Goal: Transaction & Acquisition: Download file/media

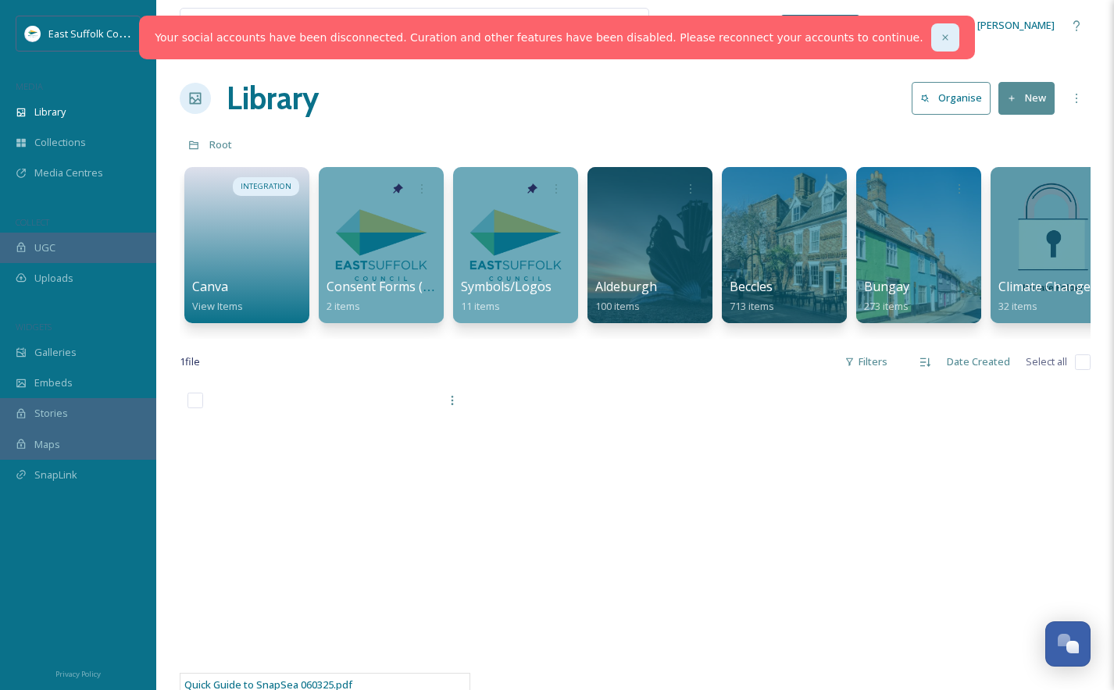
click at [931, 43] on div at bounding box center [945, 37] width 28 height 28
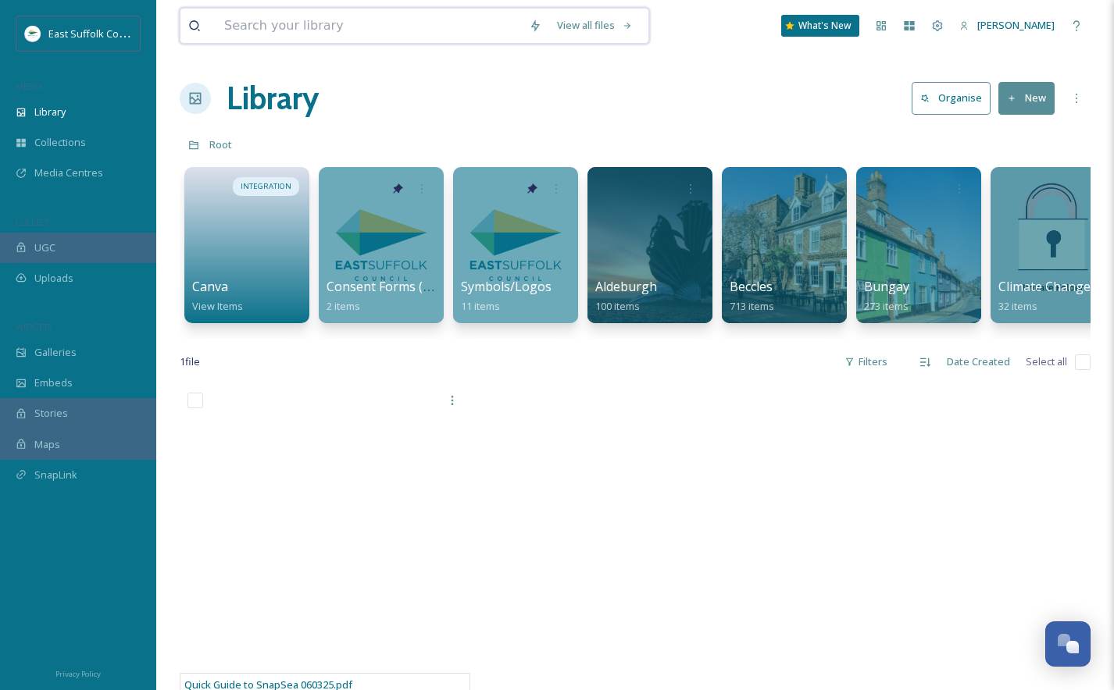
click at [373, 37] on input at bounding box center [368, 26] width 305 height 34
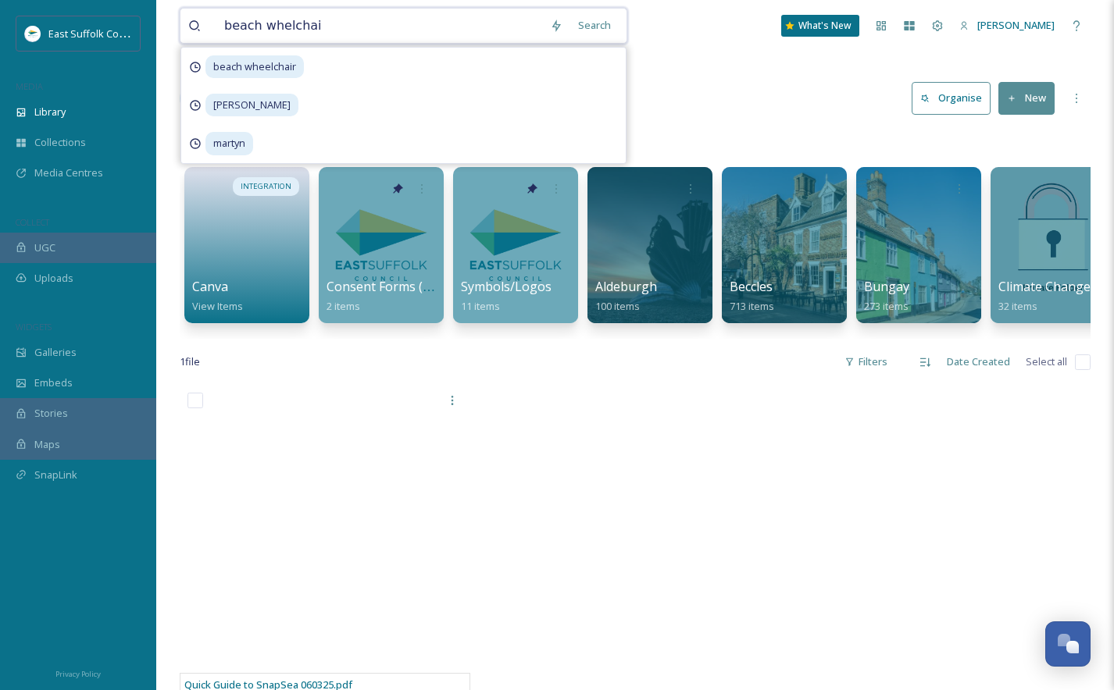
type input "beach whelchair"
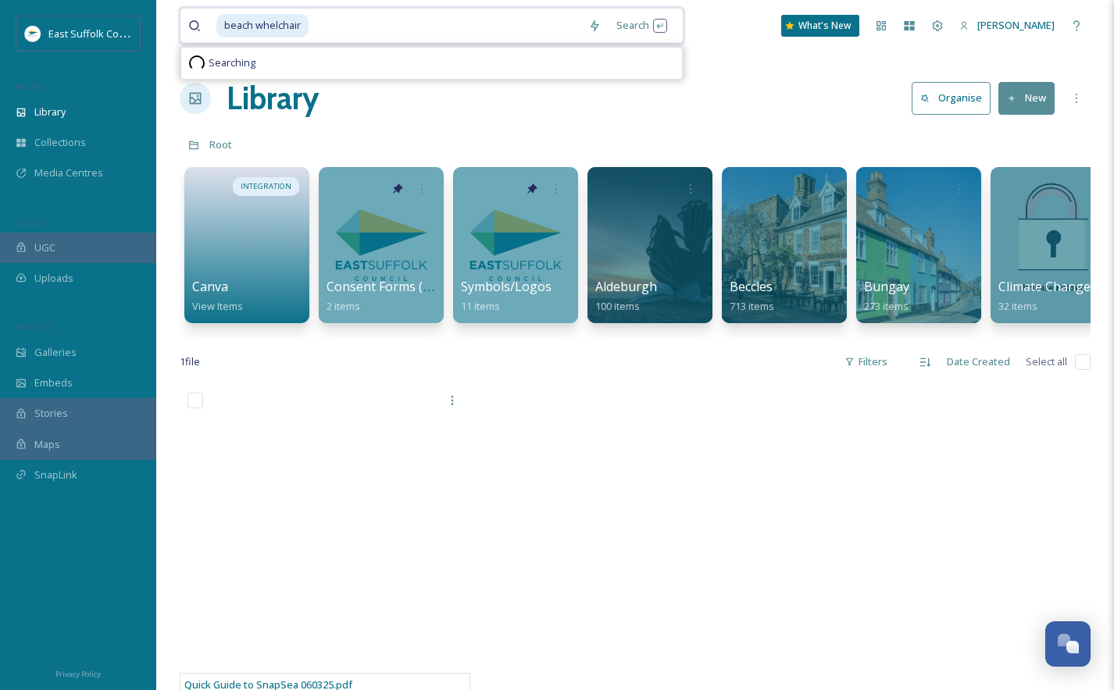
click at [272, 25] on span "beach whelchair" at bounding box center [262, 25] width 92 height 23
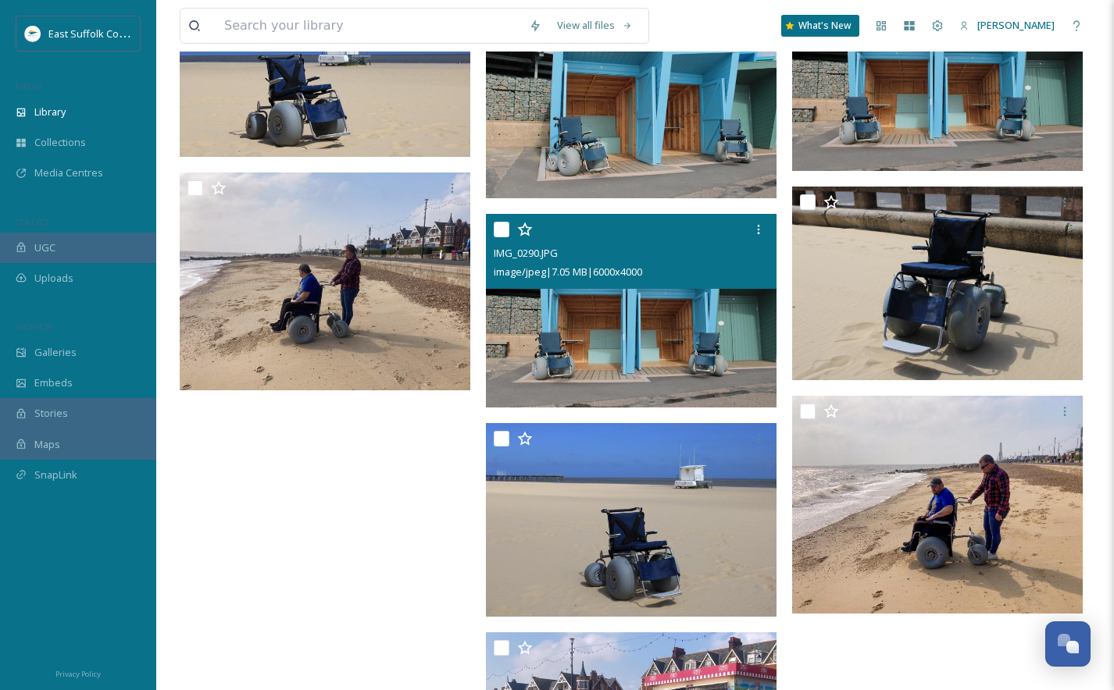
scroll to position [2101, 0]
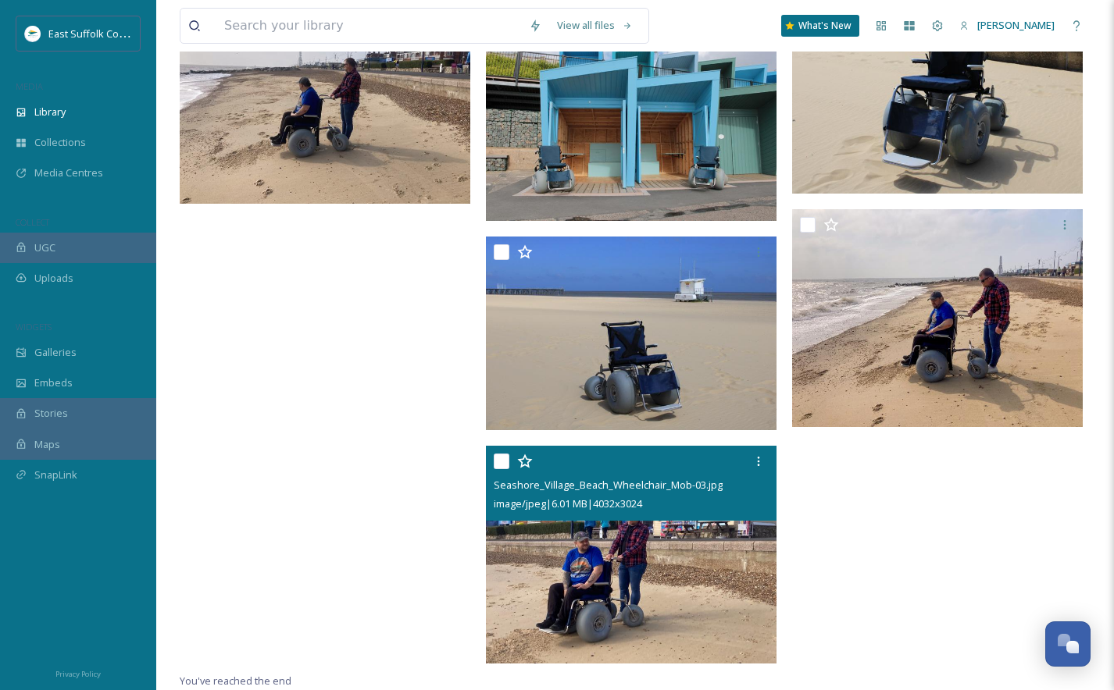
click at [604, 546] on img at bounding box center [631, 555] width 291 height 218
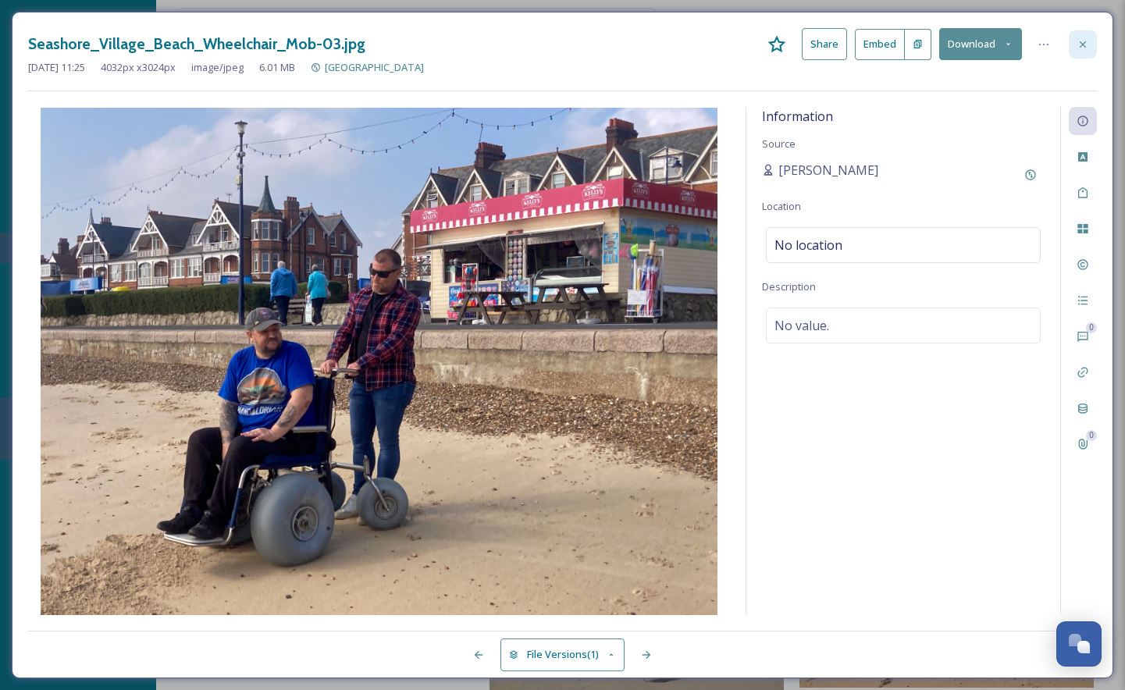
click at [1086, 45] on icon at bounding box center [1083, 44] width 12 height 12
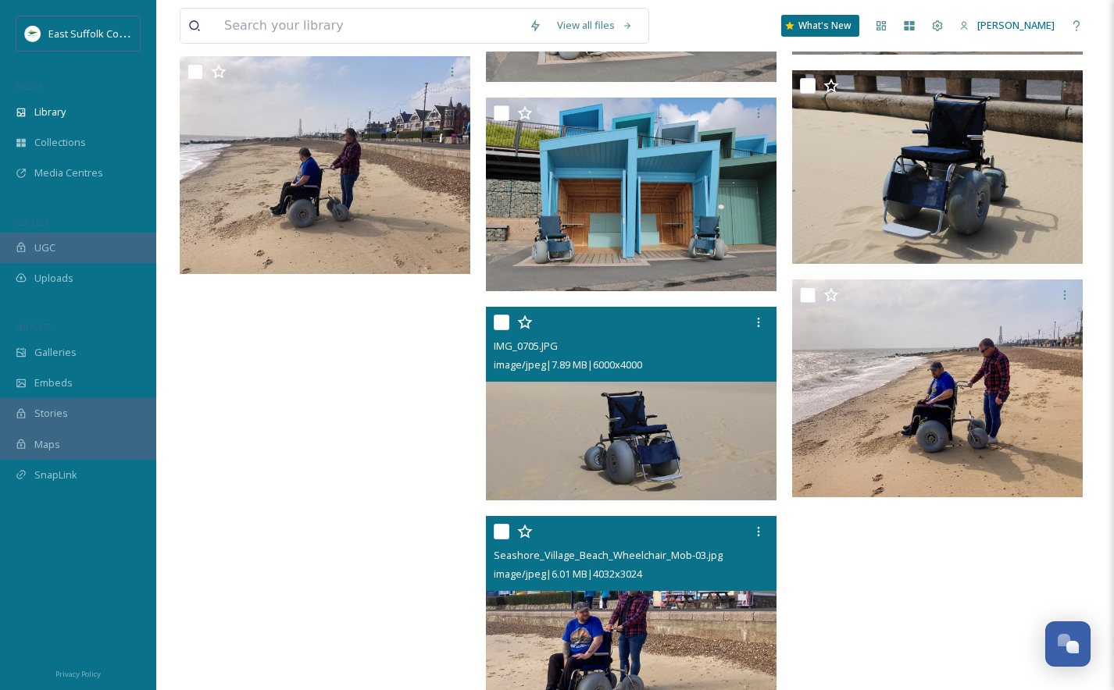
scroll to position [2101, 0]
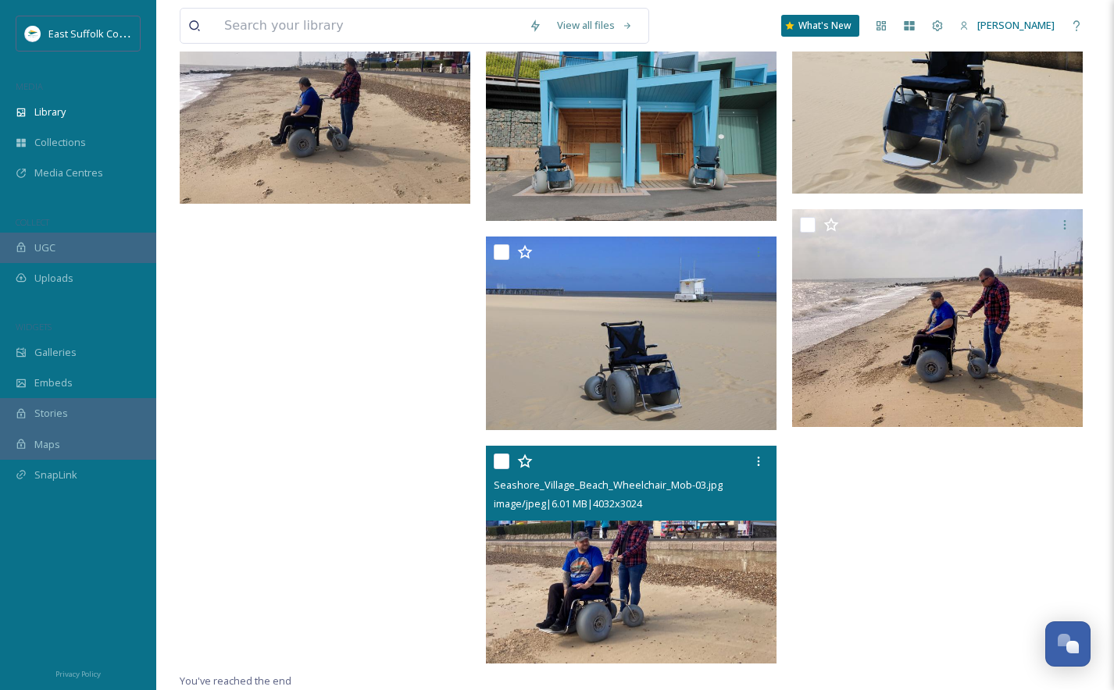
click at [665, 526] on img at bounding box center [631, 555] width 291 height 218
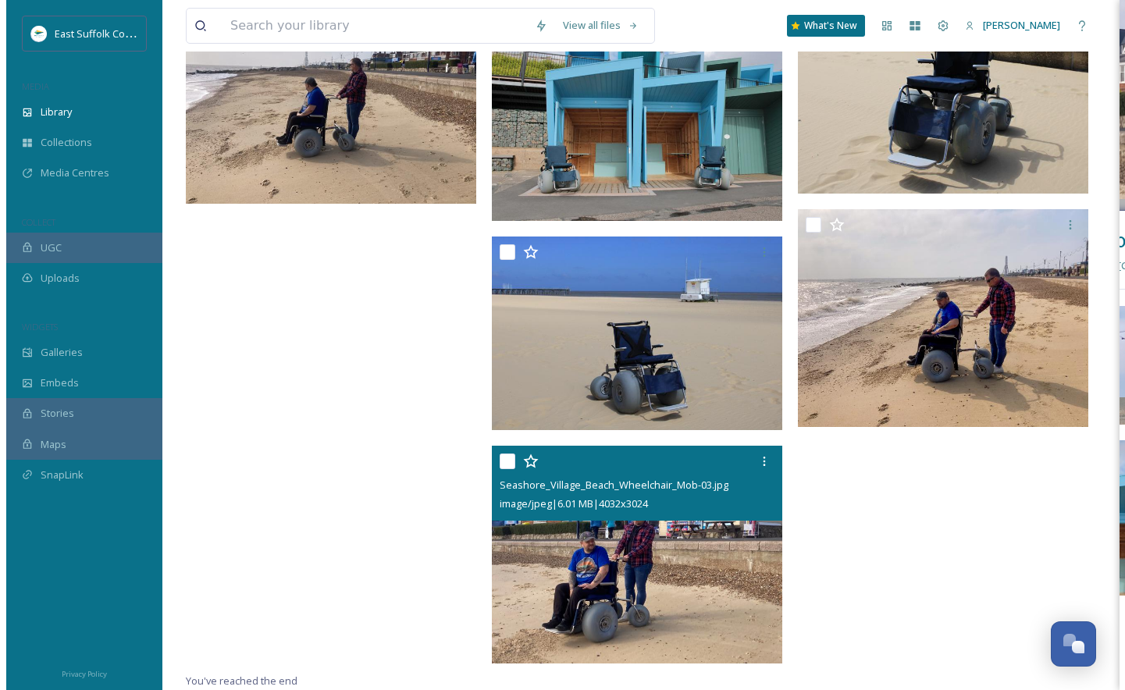
scroll to position [1867, 0]
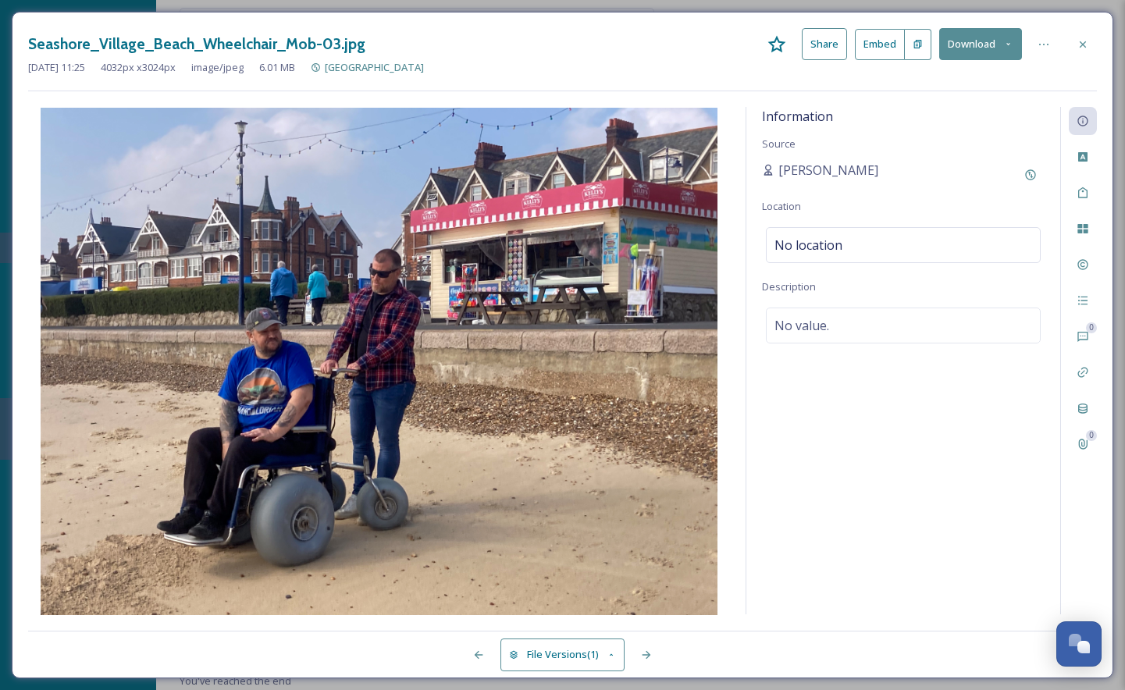
click at [969, 41] on button "Download" at bounding box center [980, 44] width 83 height 32
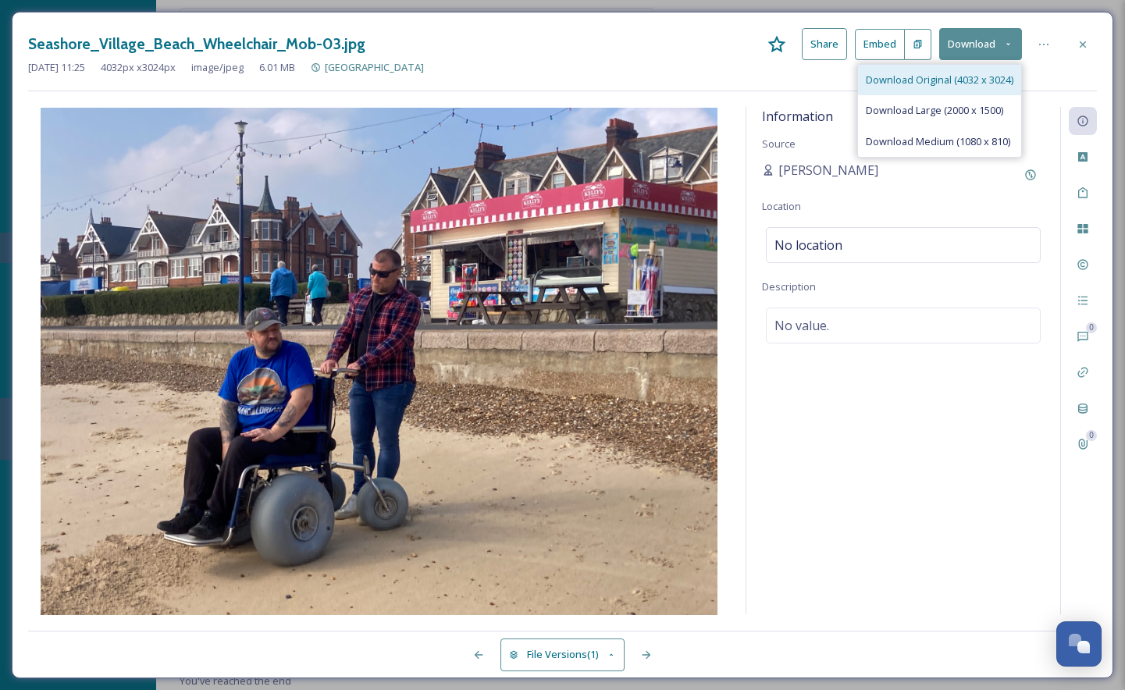
click at [933, 73] on span "Download Original (4032 x 3024)" at bounding box center [940, 80] width 148 height 15
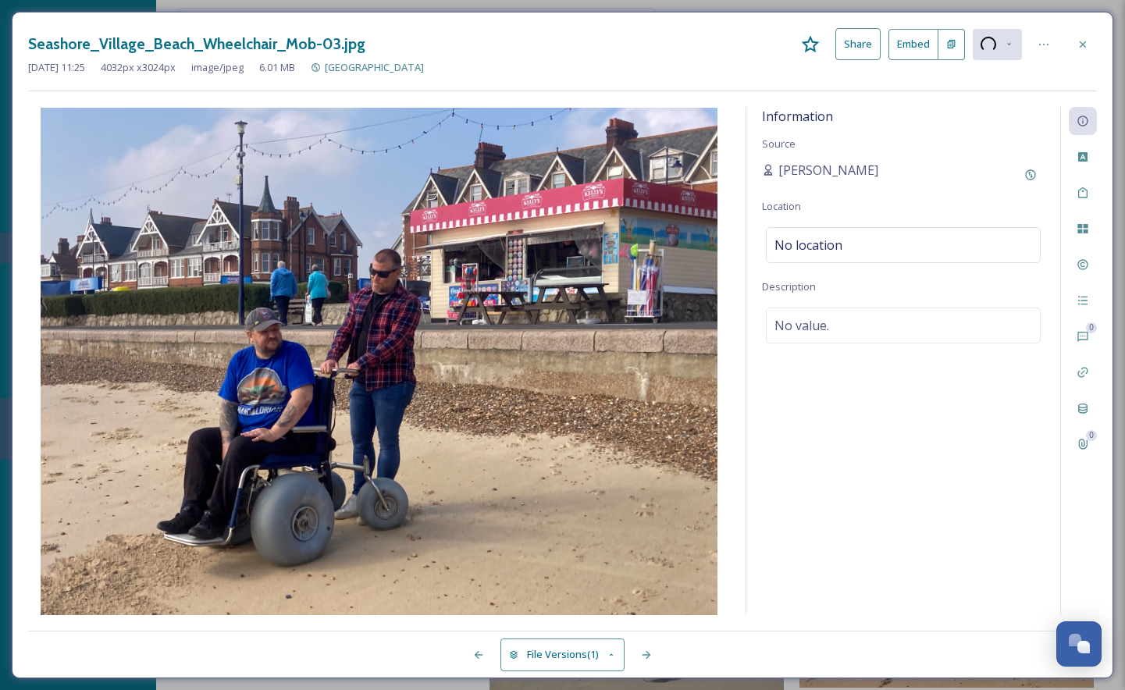
scroll to position [1887, 0]
